Goal: Information Seeking & Learning: Understand process/instructions

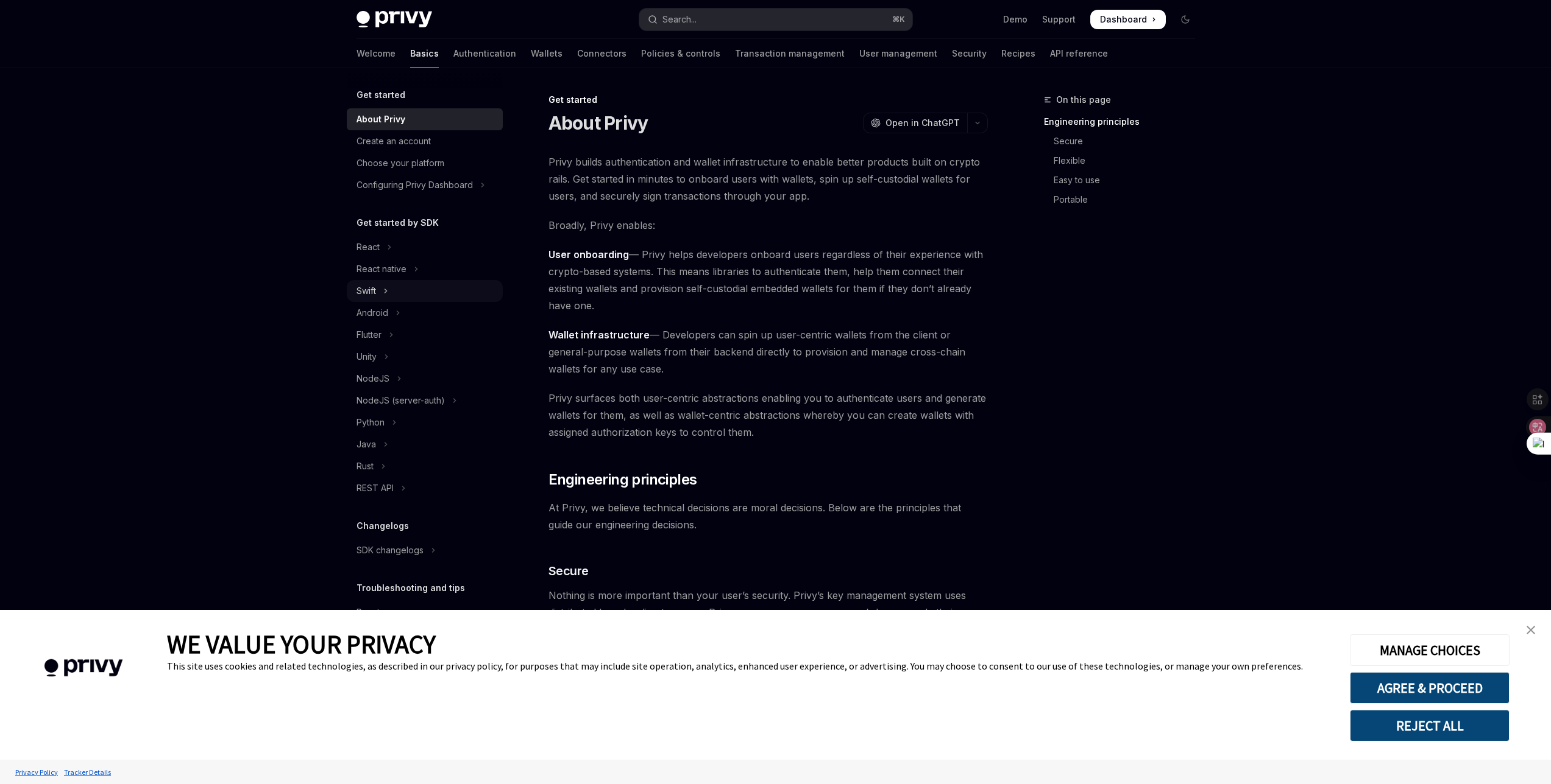
click at [384, 286] on icon "Toggle Swift section" at bounding box center [385, 291] width 4 height 14
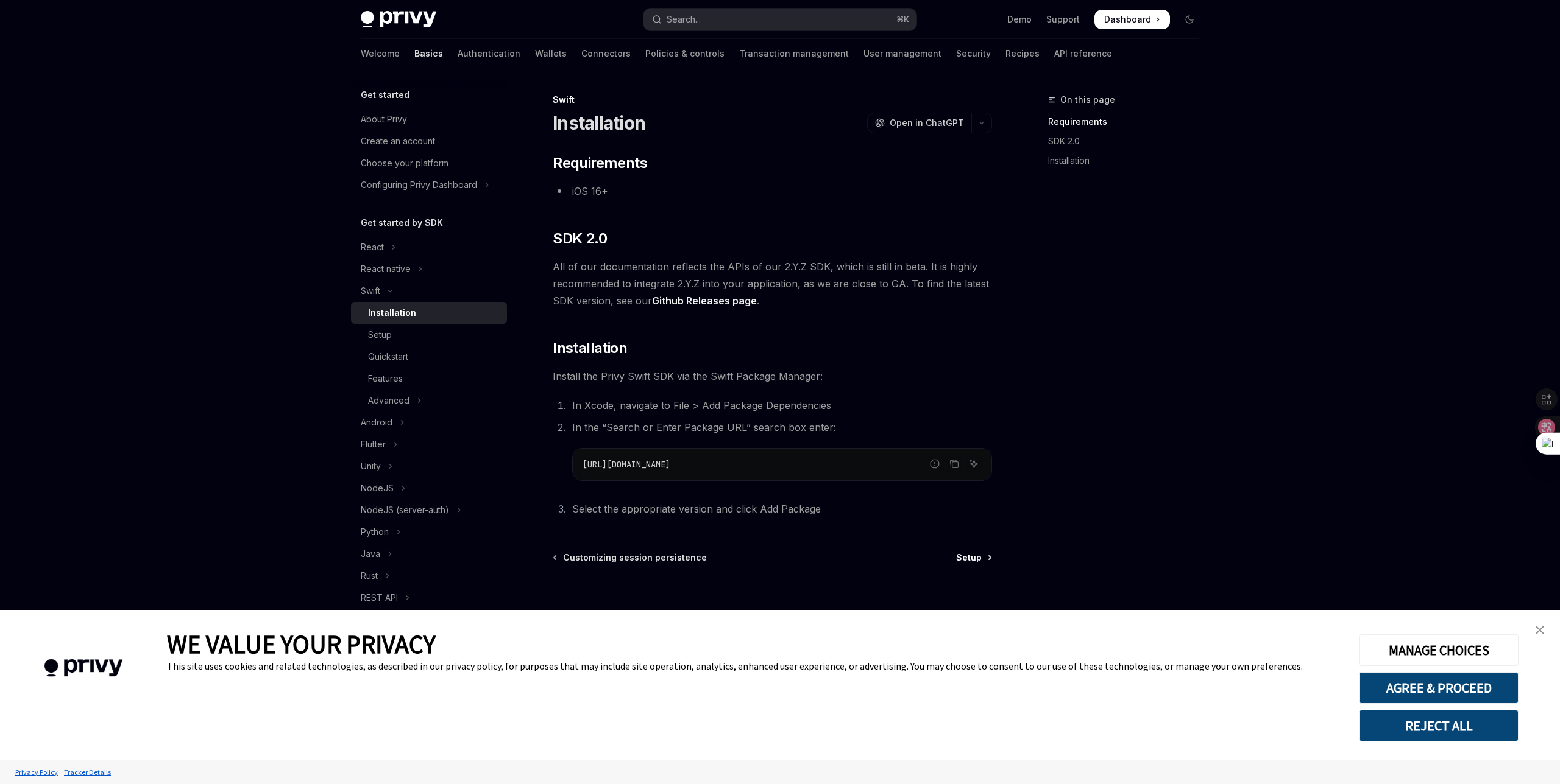
click at [968, 561] on span "Setup" at bounding box center [969, 558] width 26 height 12
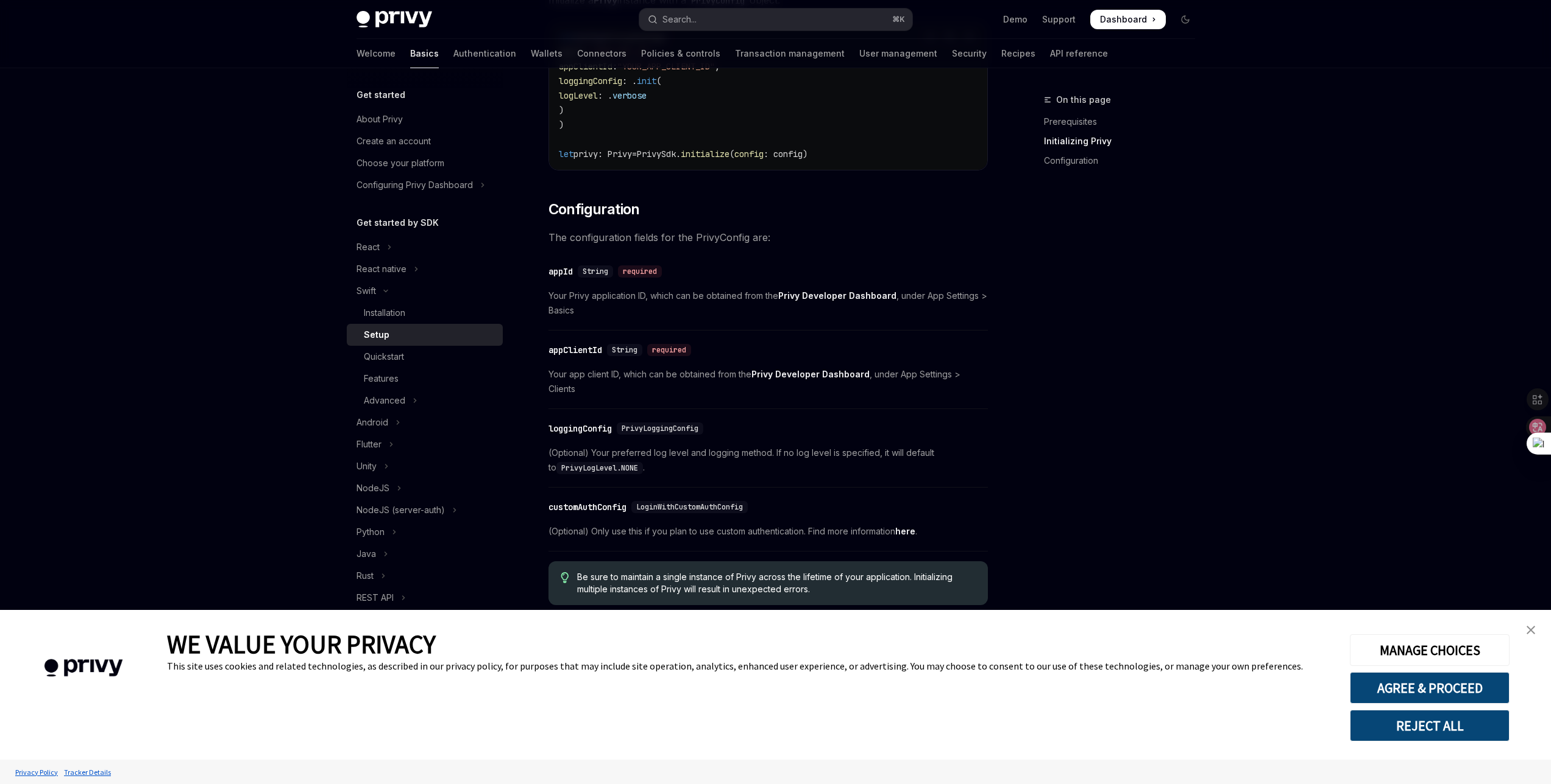
scroll to position [424, 0]
click at [1530, 627] on img "close banner" at bounding box center [1530, 631] width 9 height 9
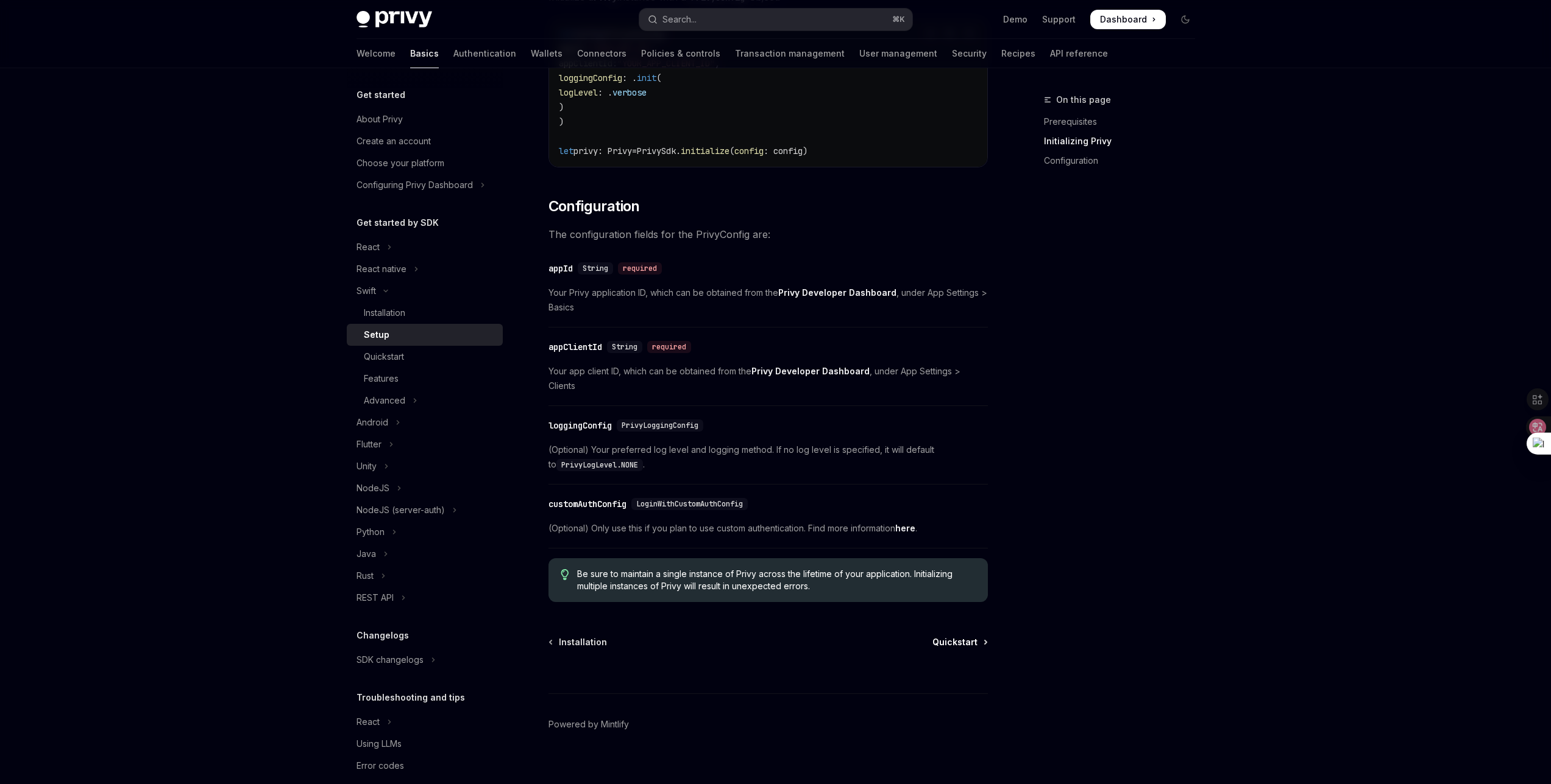
click at [962, 636] on span "Quickstart" at bounding box center [955, 642] width 45 height 12
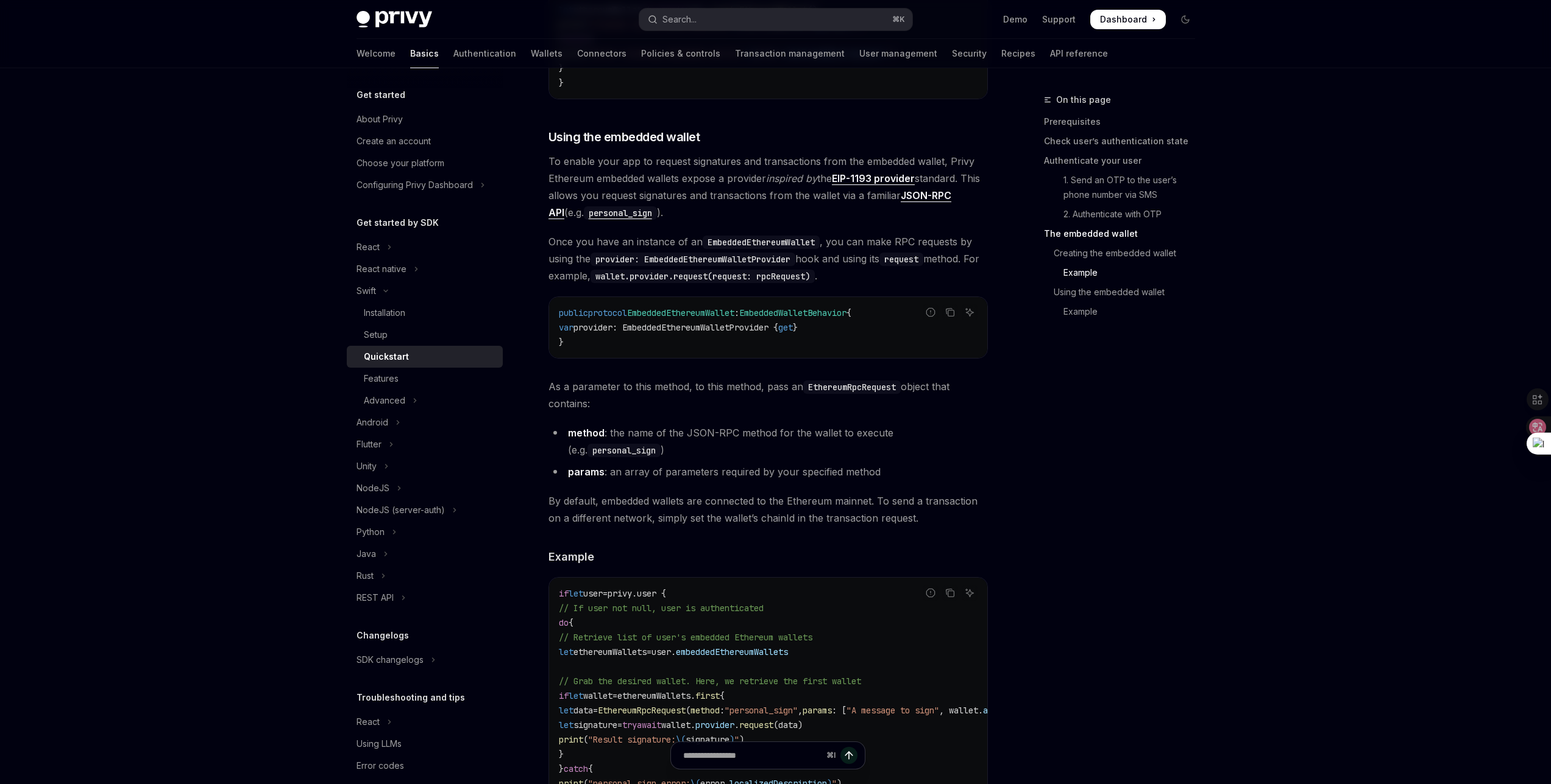
scroll to position [2291, 0]
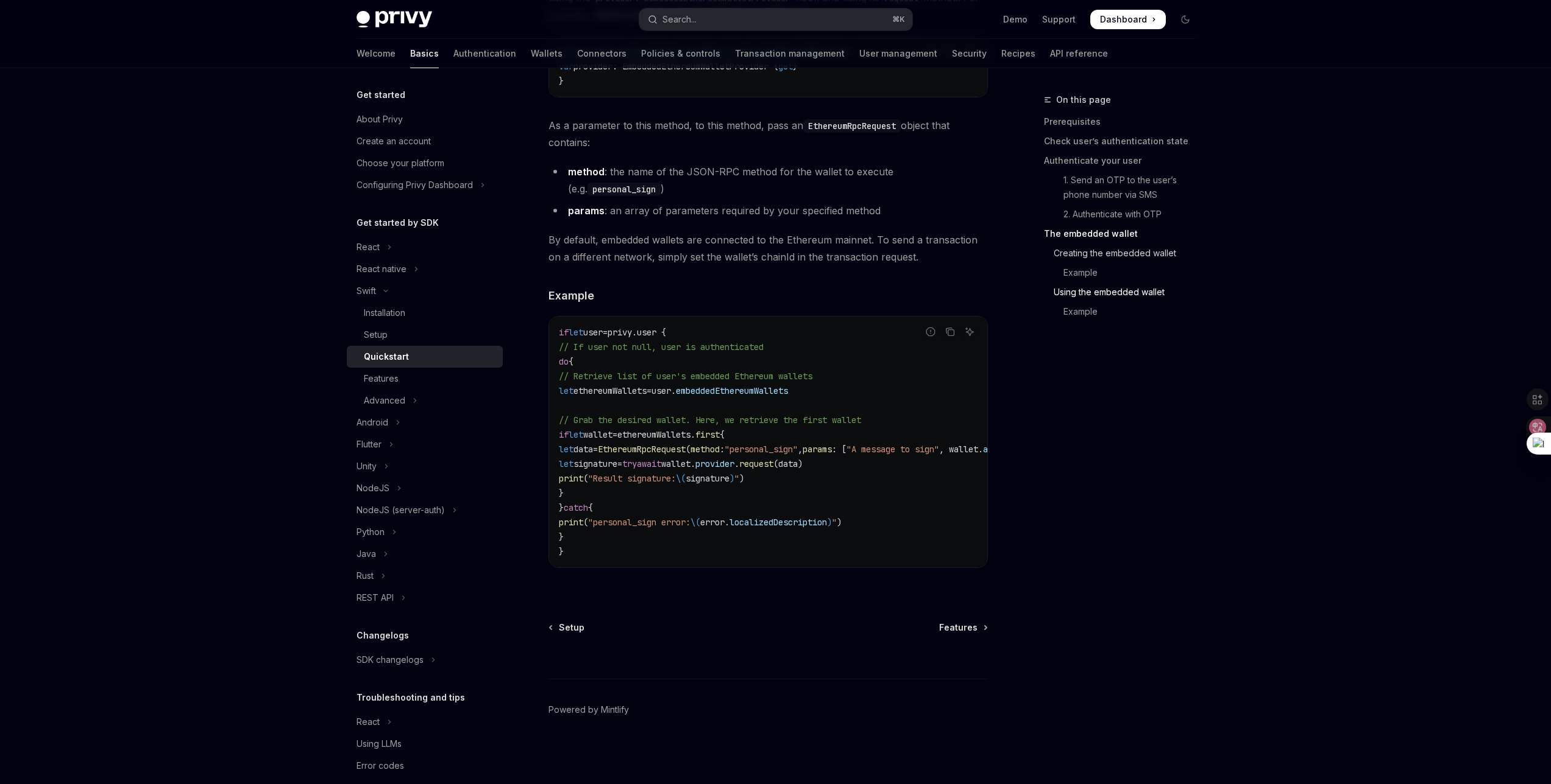
click at [1100, 255] on link "Creating the embedded wallet" at bounding box center [1124, 253] width 160 height 20
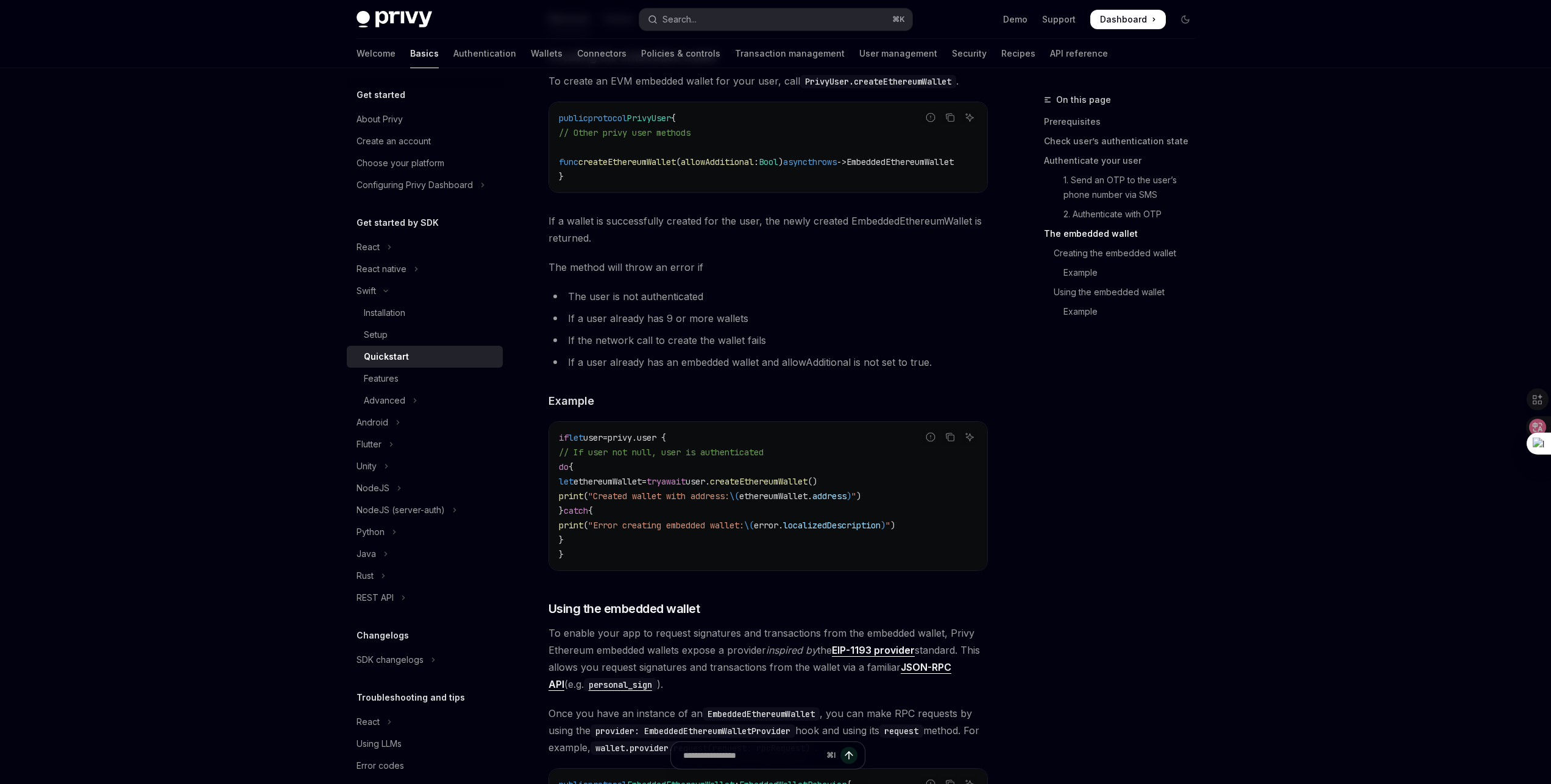
scroll to position [1475, 0]
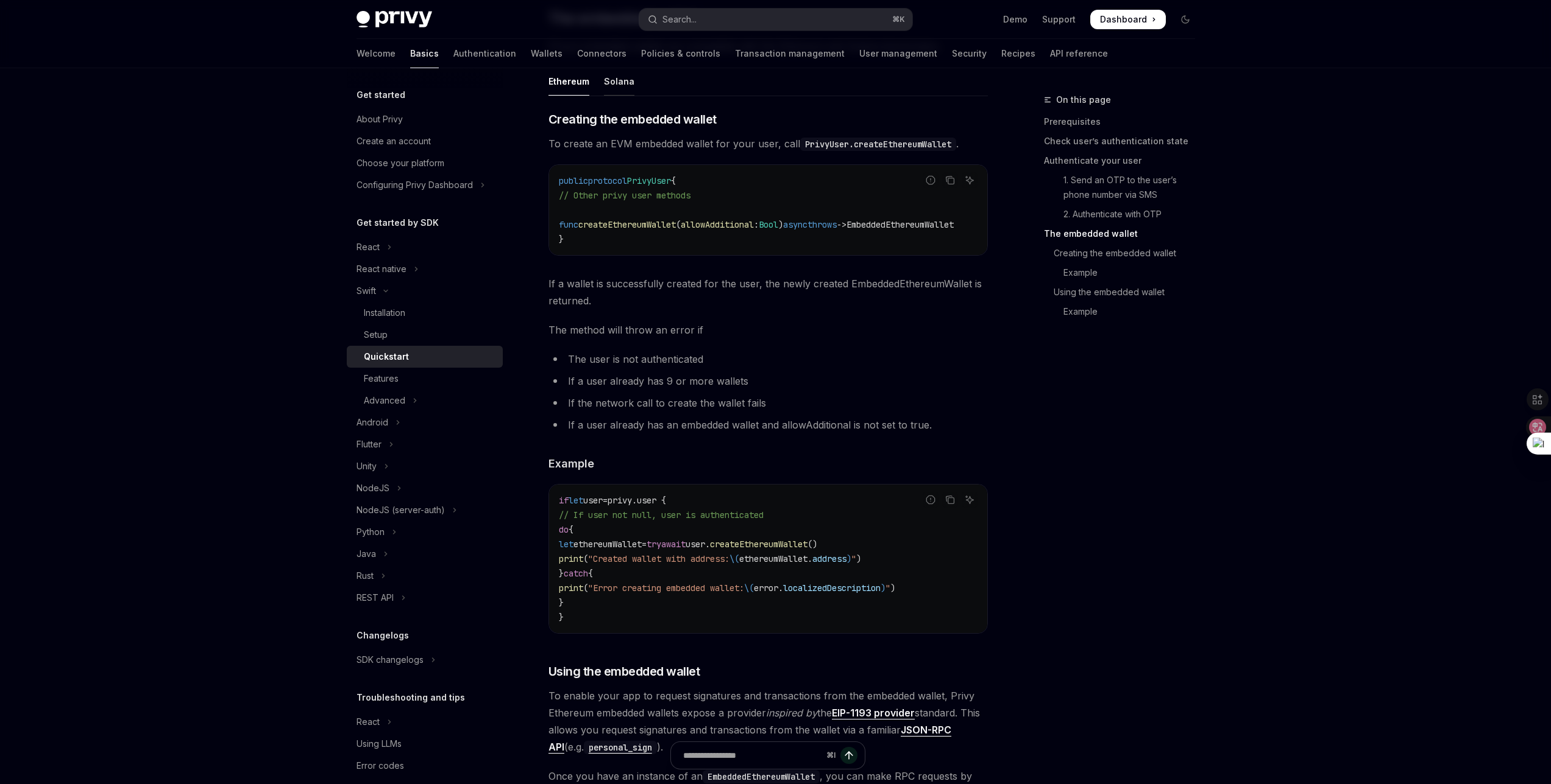
click at [622, 86] on div "Solana" at bounding box center [619, 81] width 30 height 29
type textarea "*"
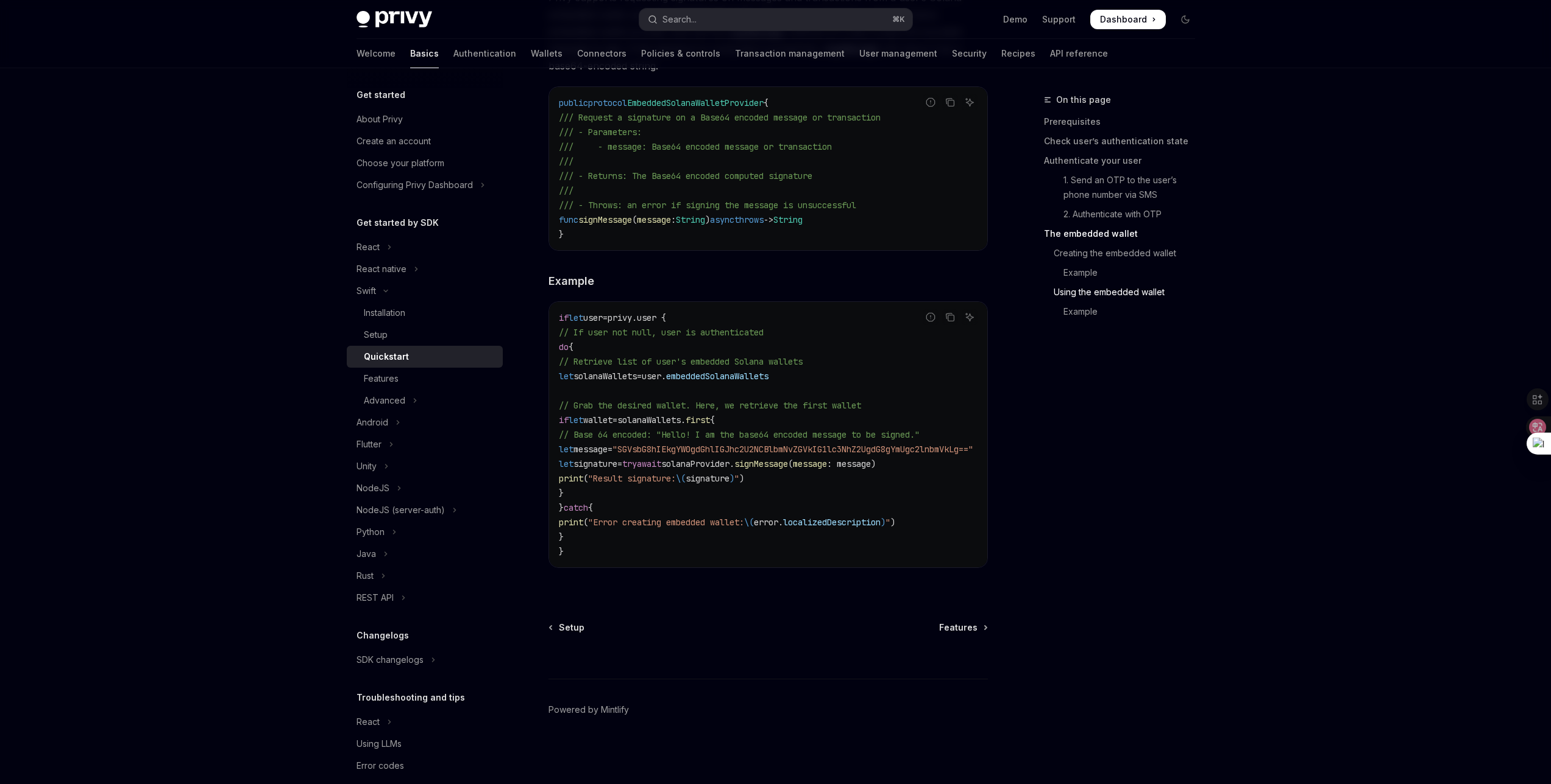
scroll to position [2055, 0]
